Goal: Task Accomplishment & Management: Manage account settings

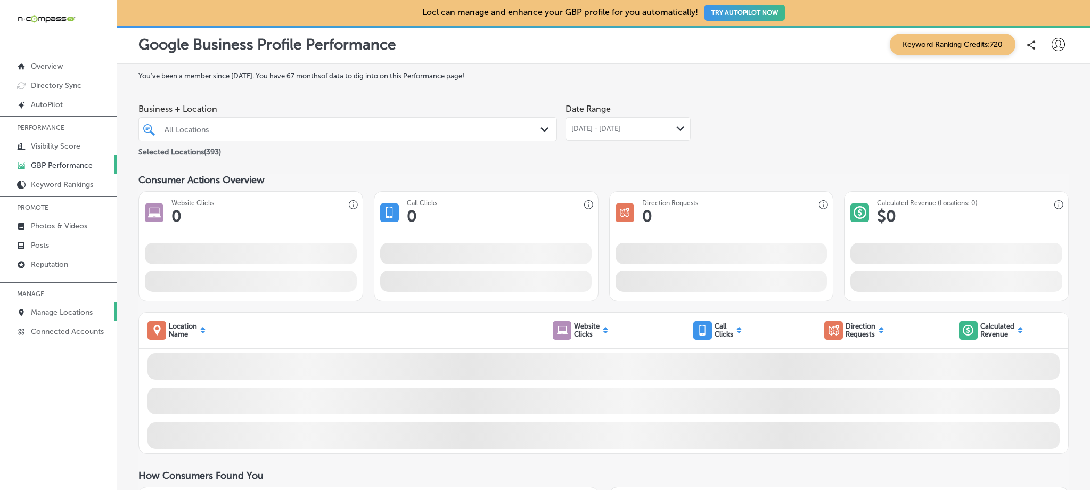
click at [67, 308] on p "Manage Locations" at bounding box center [62, 312] width 62 height 9
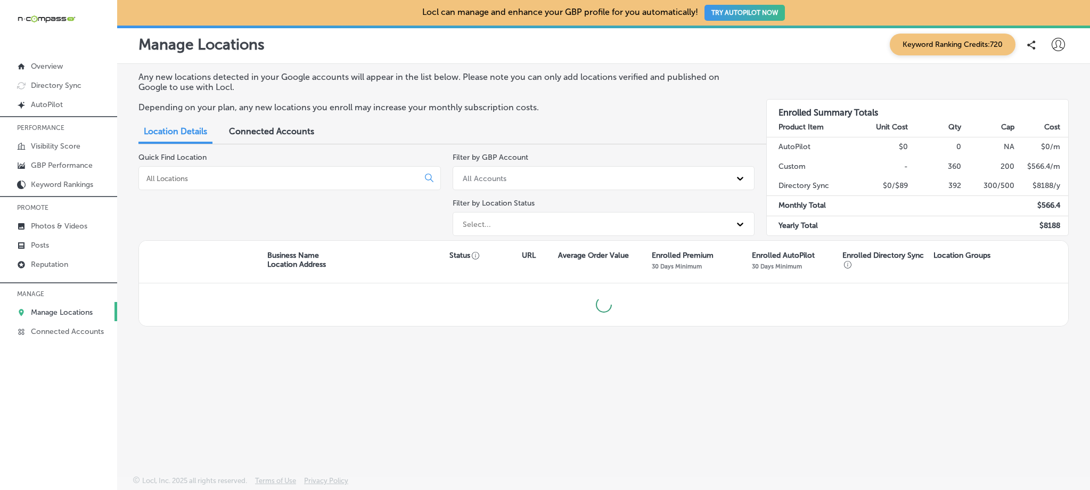
click at [314, 174] on input at bounding box center [280, 179] width 271 height 10
type input "b"
type input "s"
